Goal: Task Accomplishment & Management: Manage account settings

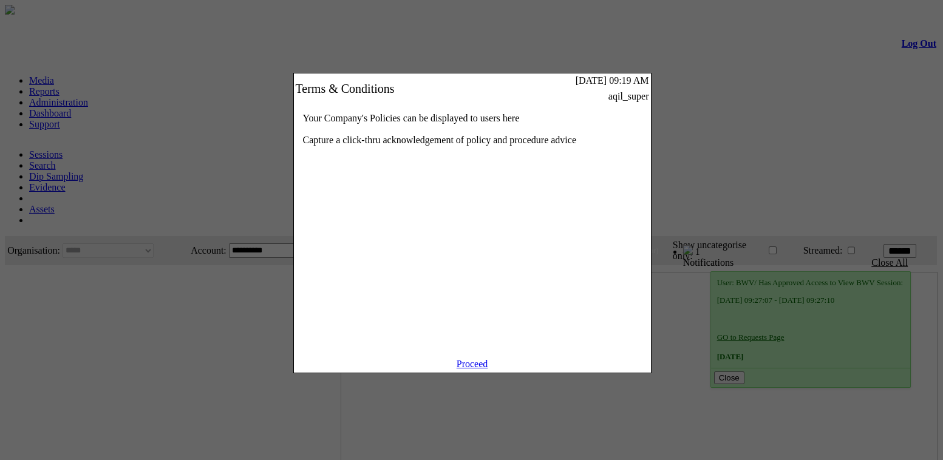
click at [466, 369] on link "Proceed" at bounding box center [473, 364] width 32 height 10
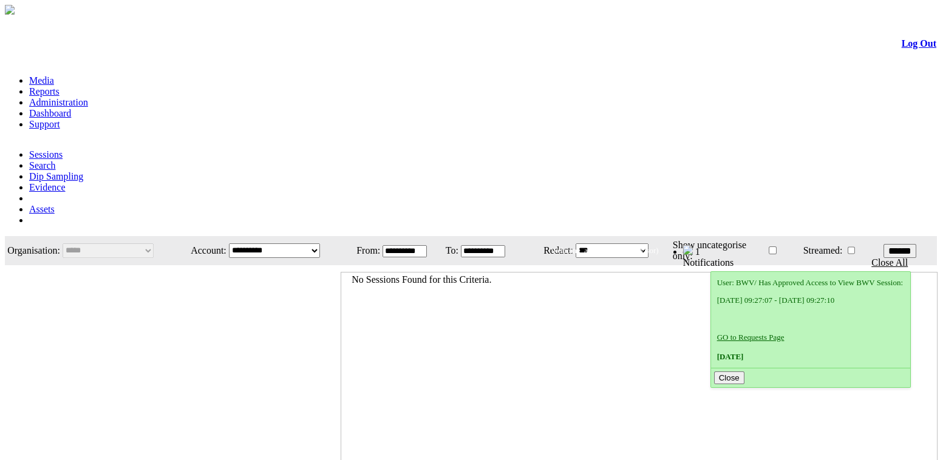
click at [88, 97] on link "Administration" at bounding box center [58, 102] width 59 height 10
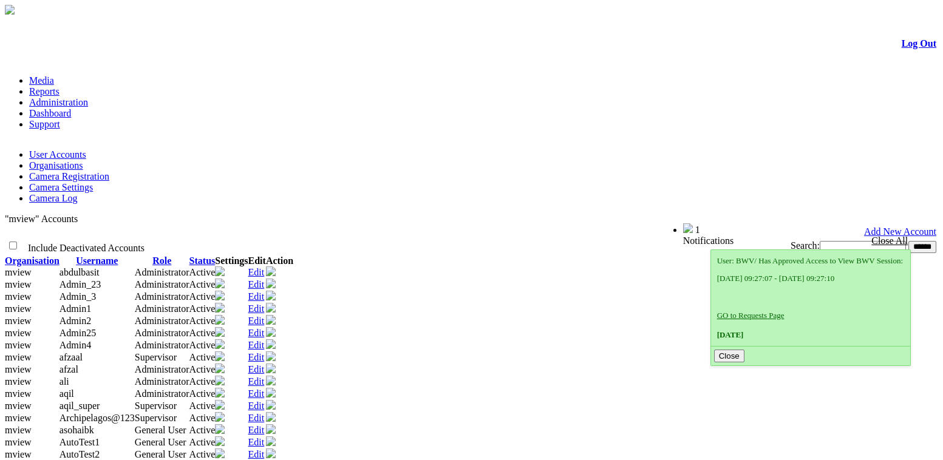
click at [892, 227] on link "Add New Account" at bounding box center [900, 232] width 72 height 10
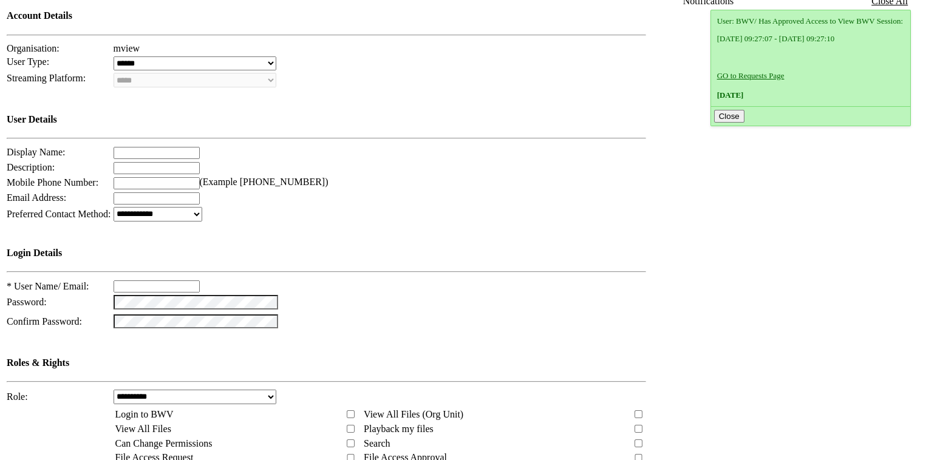
scroll to position [241, 0]
click at [277, 389] on select "**********" at bounding box center [195, 396] width 163 height 15
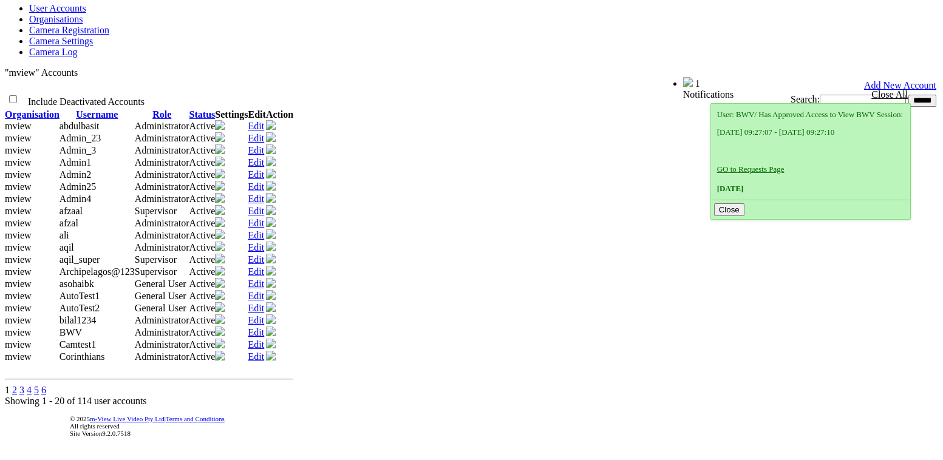
scroll to position [149, 0]
click at [265, 180] on link "Edit" at bounding box center [256, 185] width 16 height 10
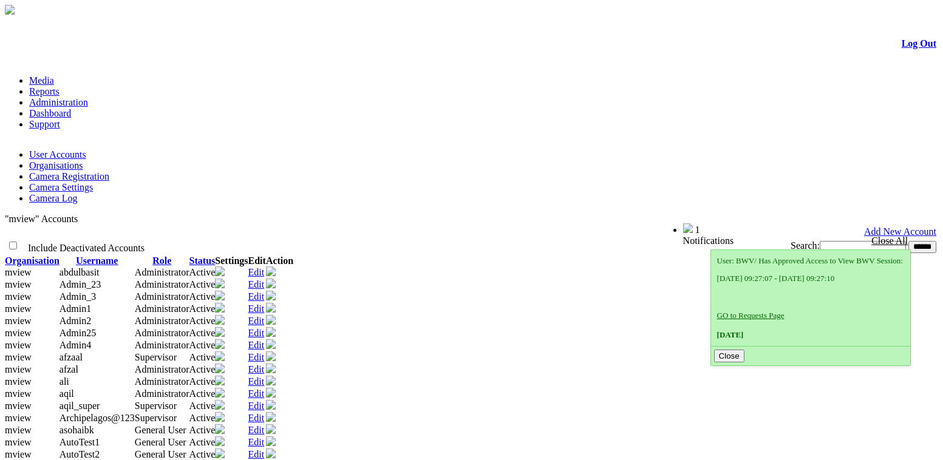
scroll to position [149, 0]
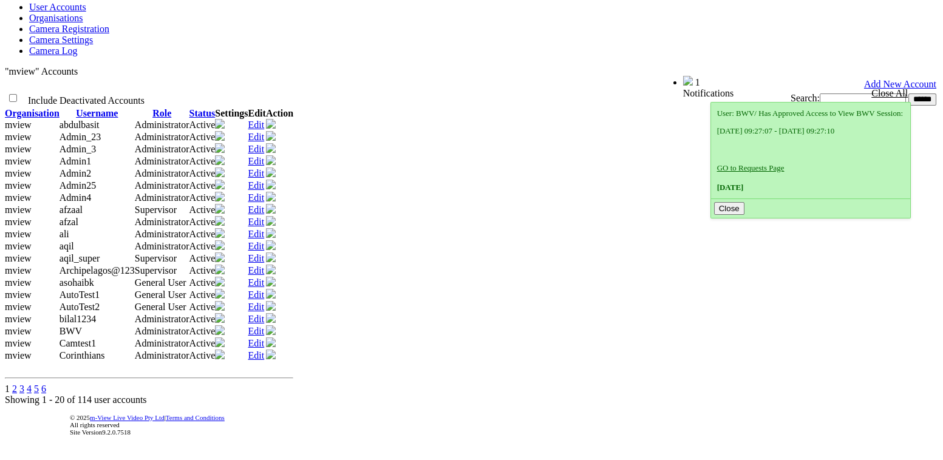
click at [265, 264] on link "Edit" at bounding box center [256, 258] width 16 height 10
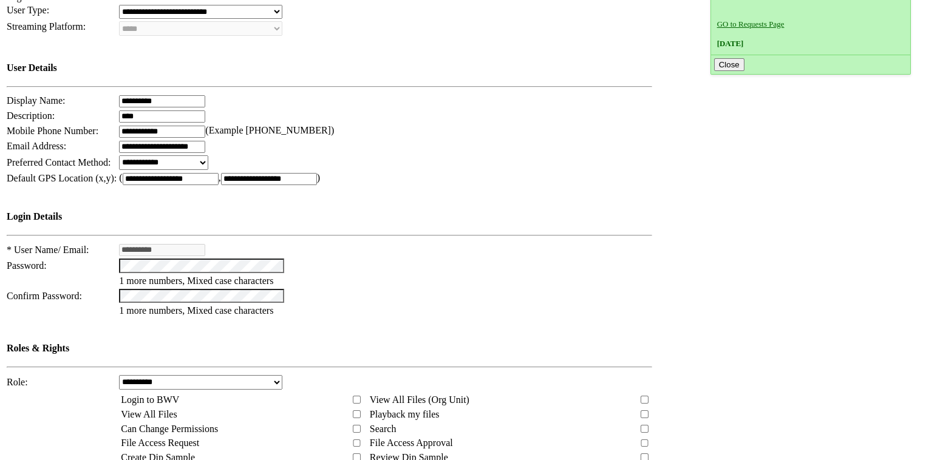
scroll to position [289, 0]
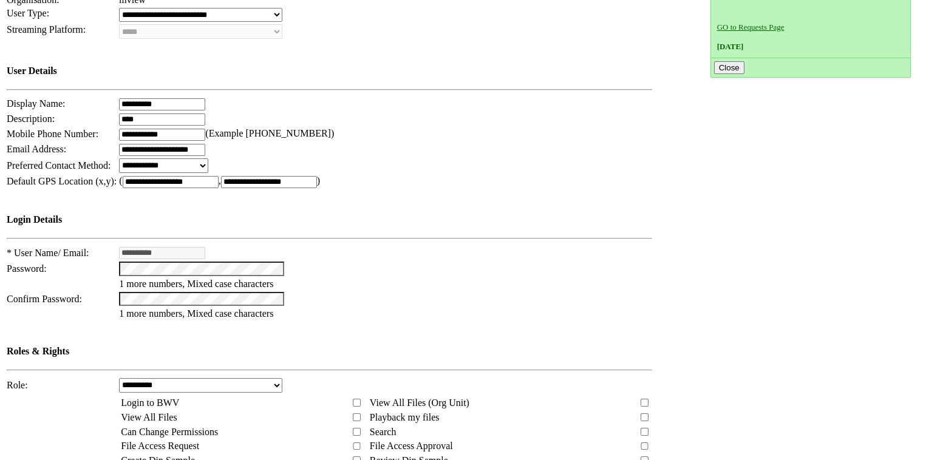
click at [807, 213] on td at bounding box center [845, 328] width 185 height 784
